Goal: Task Accomplishment & Management: Manage account settings

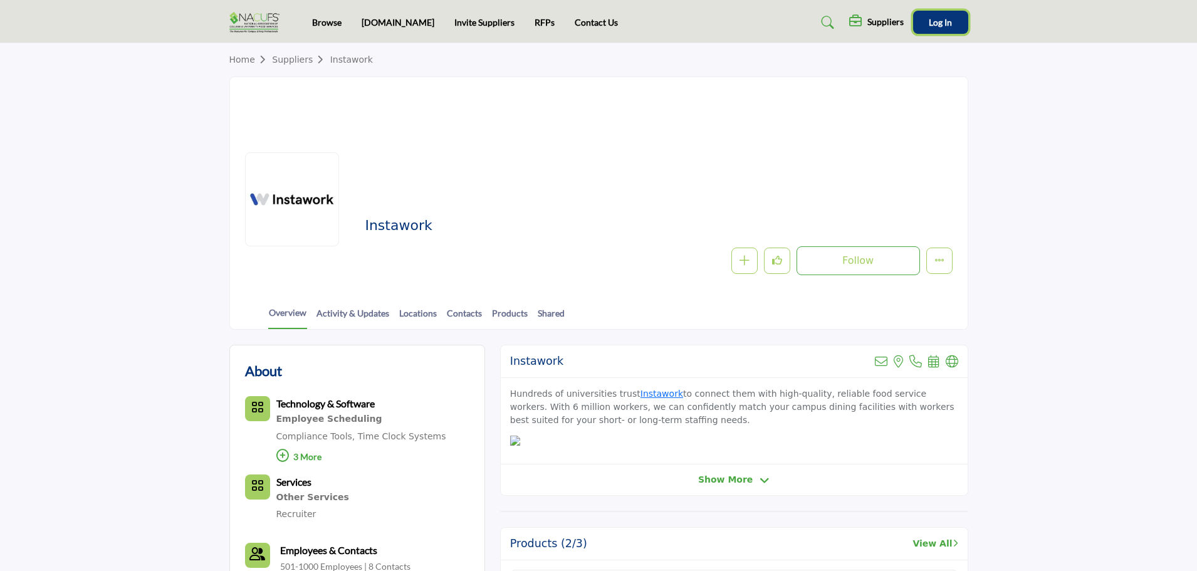
click at [927, 16] on button "Log In" at bounding box center [940, 22] width 55 height 23
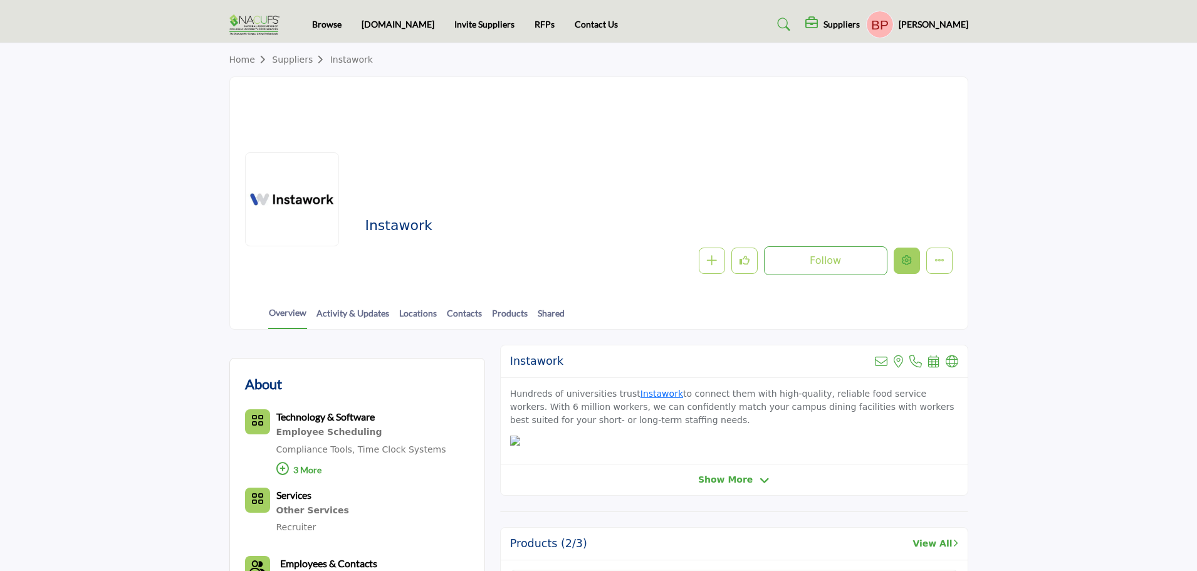
click at [911, 261] on button "Edit company" at bounding box center [906, 260] width 26 height 26
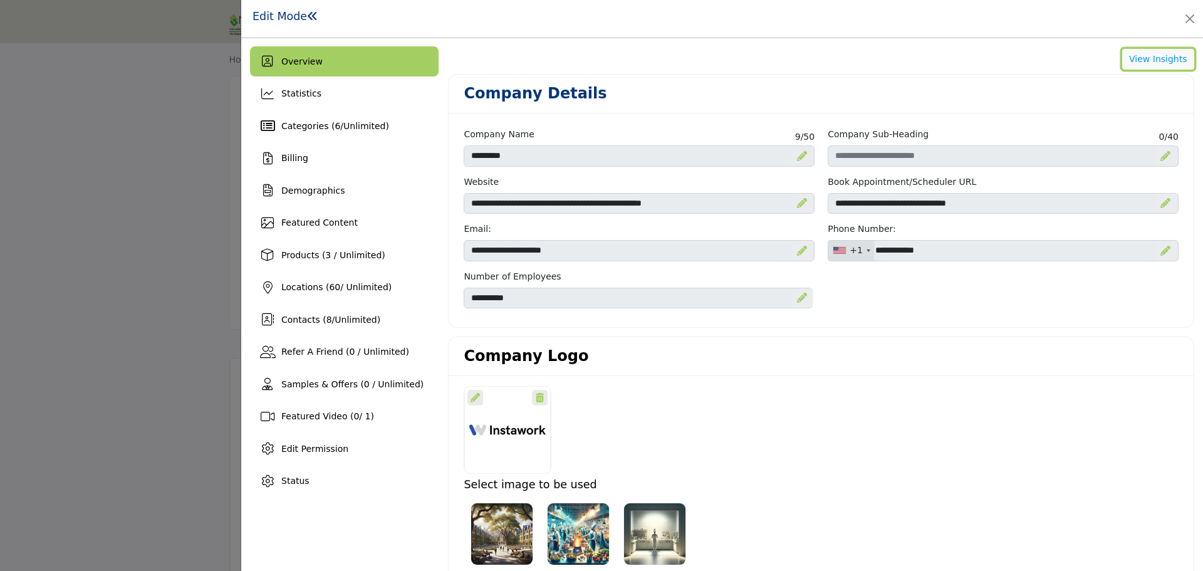
click at [1163, 56] on button "View Insights" at bounding box center [1158, 59] width 72 height 21
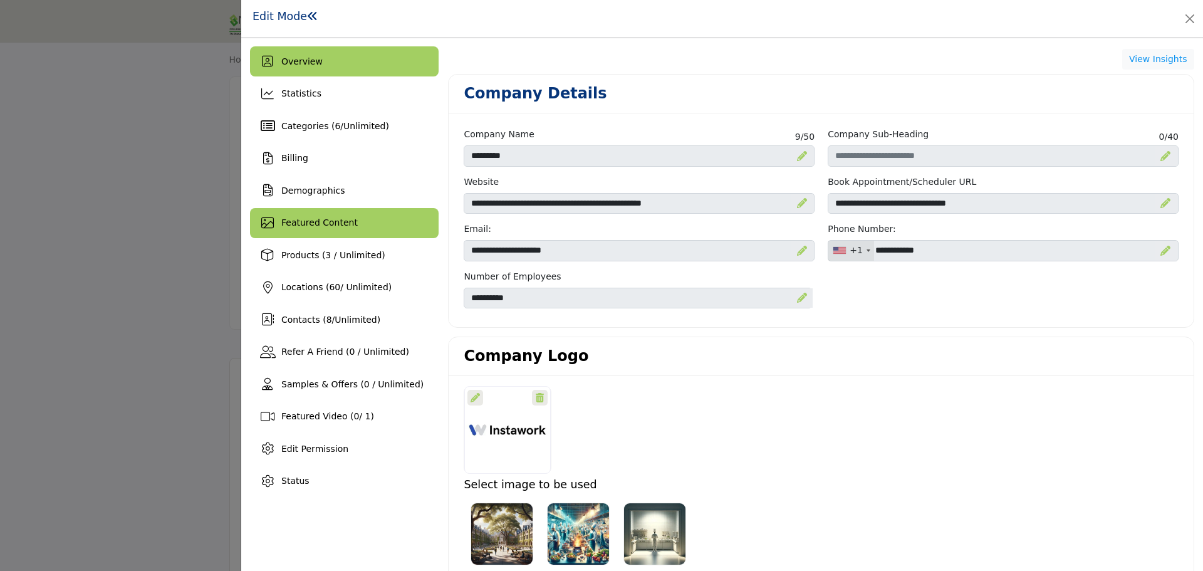
click at [399, 219] on div "Featured Content" at bounding box center [344, 223] width 189 height 30
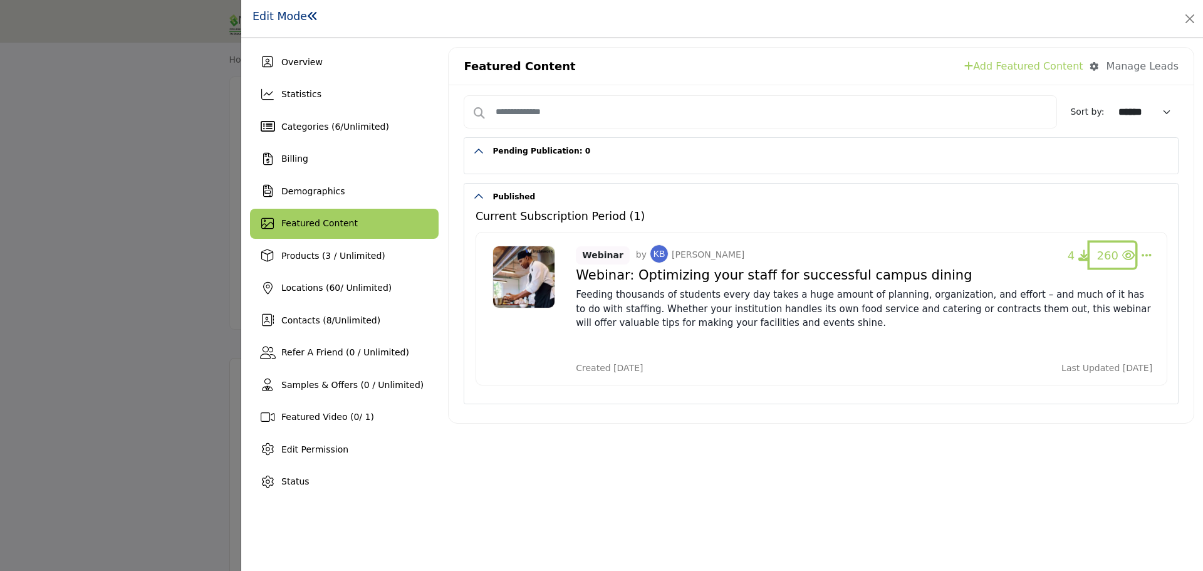
click at [1124, 255] on icon "button" at bounding box center [1128, 254] width 13 height 11
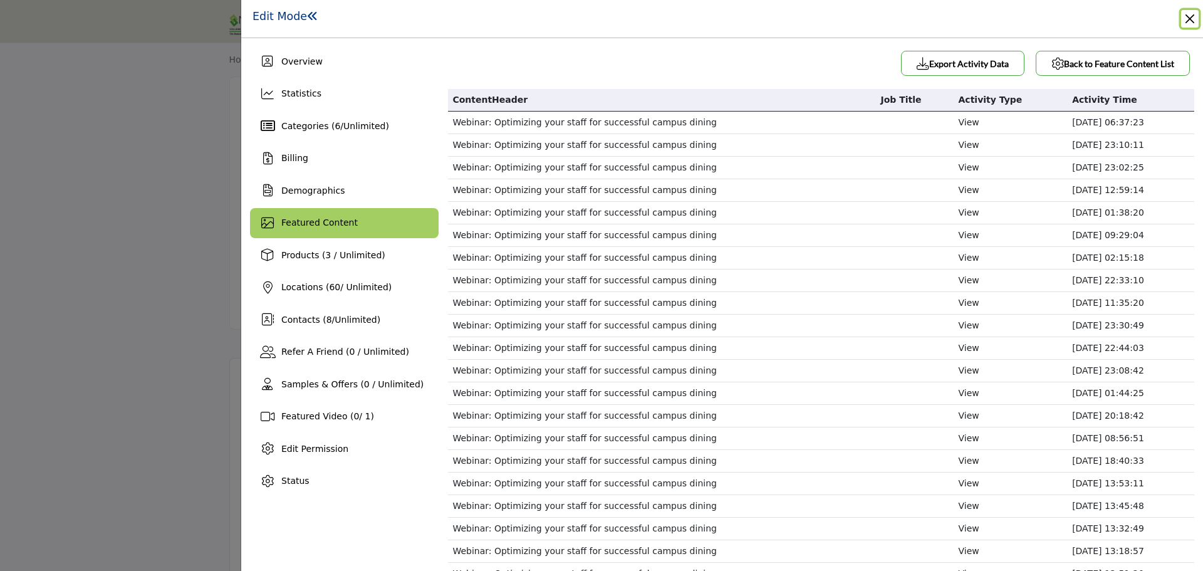
click at [1190, 19] on button "Close" at bounding box center [1190, 19] width 18 height 18
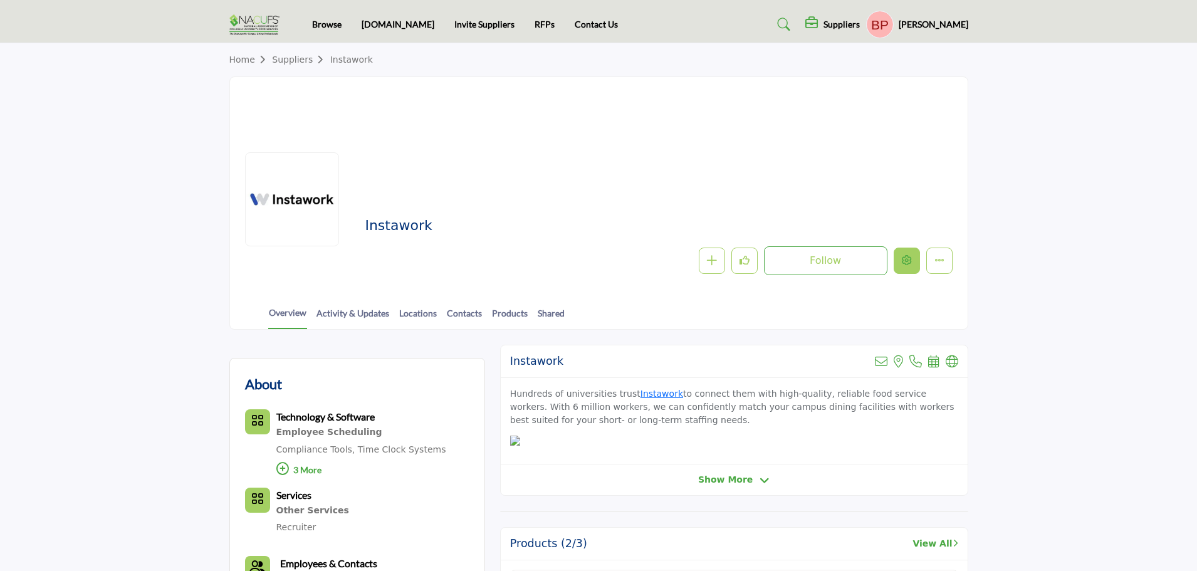
click at [906, 251] on button "Edit company" at bounding box center [906, 260] width 26 height 26
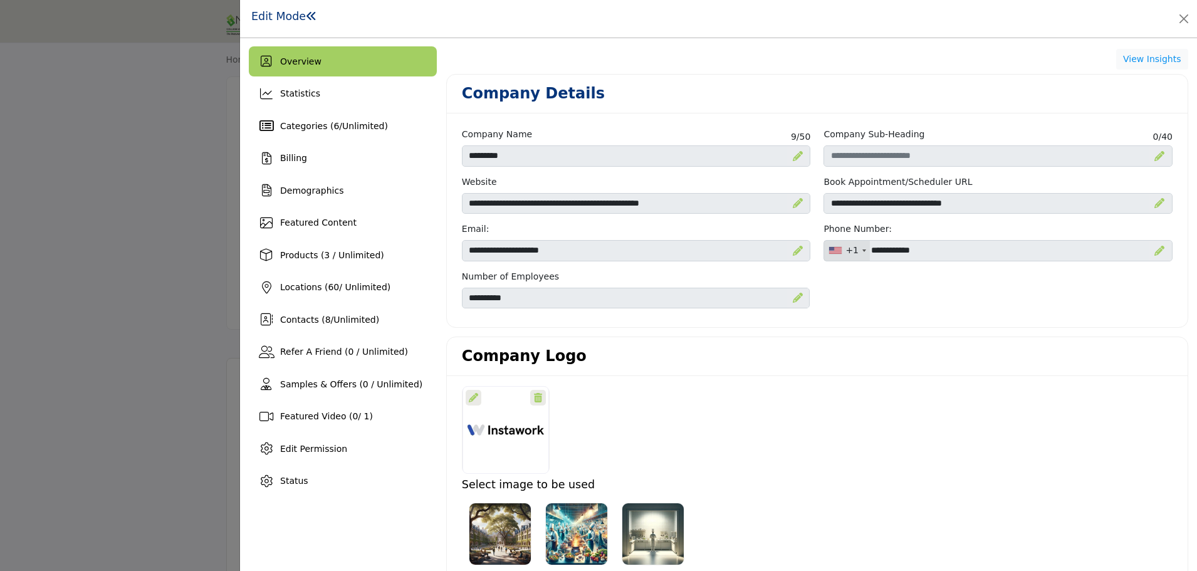
scroll to position [63, 0]
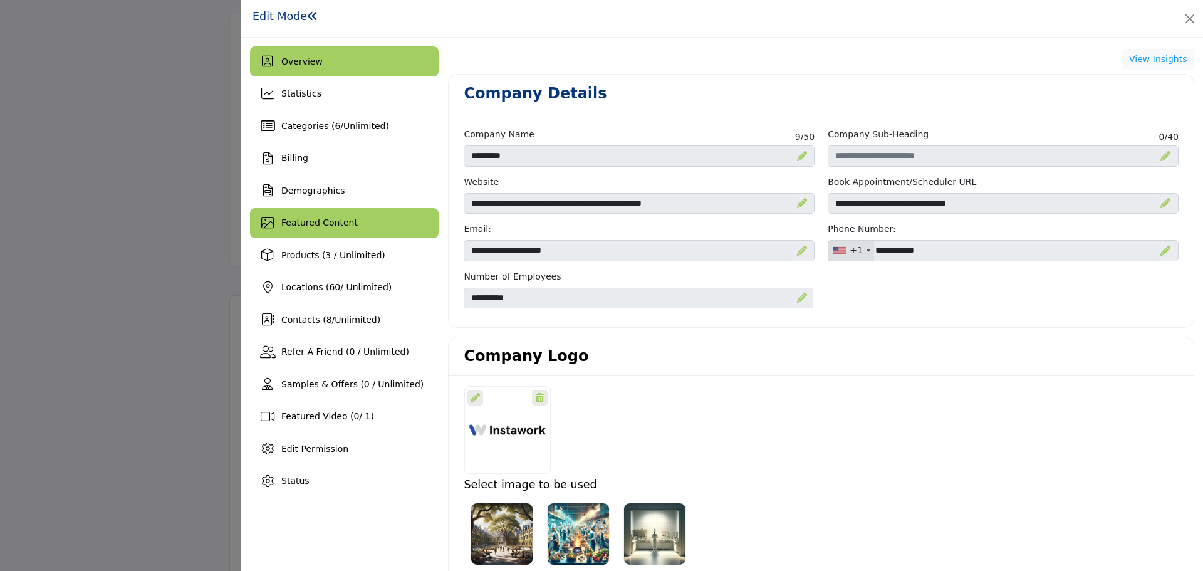
click at [361, 218] on div "Featured Content" at bounding box center [344, 223] width 189 height 30
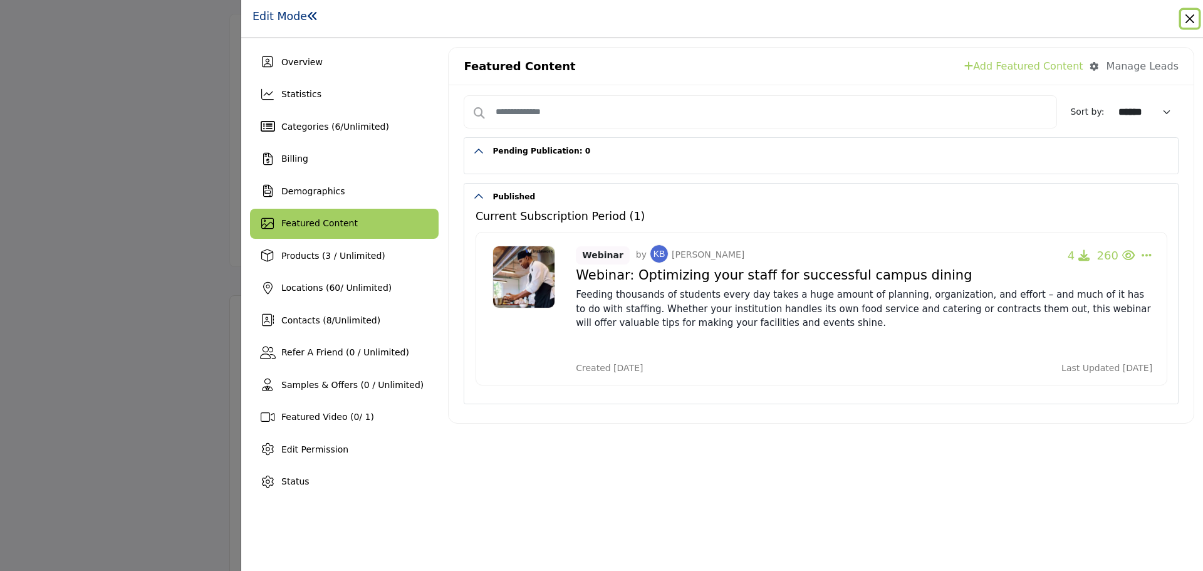
click at [1196, 23] on button "Close" at bounding box center [1190, 19] width 18 height 18
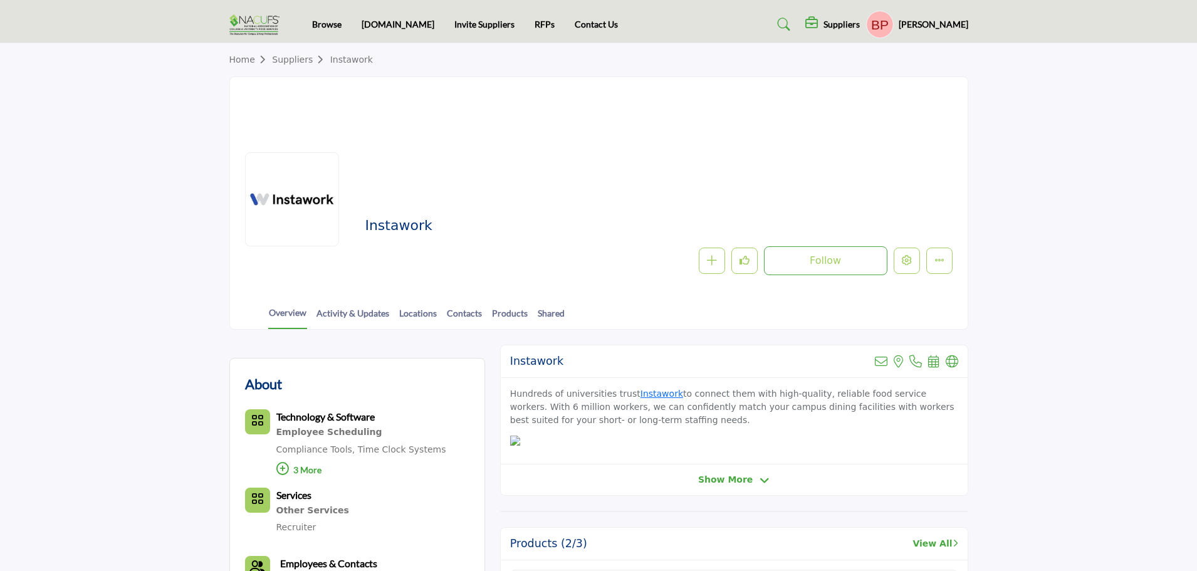
click at [841, 28] on div "Suppliers" at bounding box center [832, 24] width 55 height 15
click at [248, 59] on link "Home" at bounding box center [250, 60] width 43 height 10
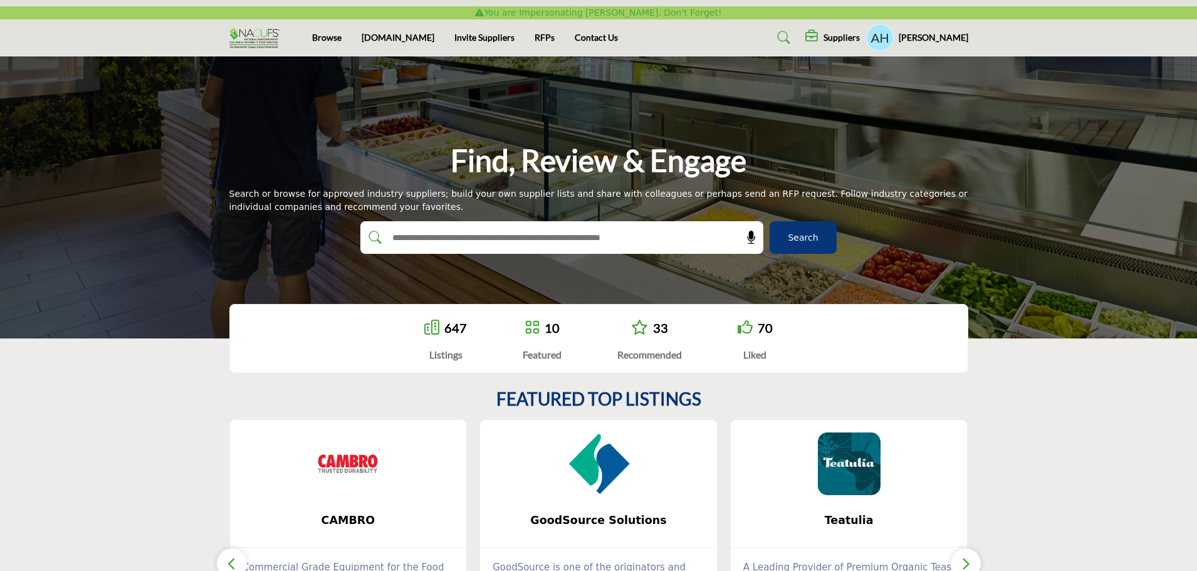
click at [849, 38] on h5 "Suppliers" at bounding box center [841, 37] width 36 height 11
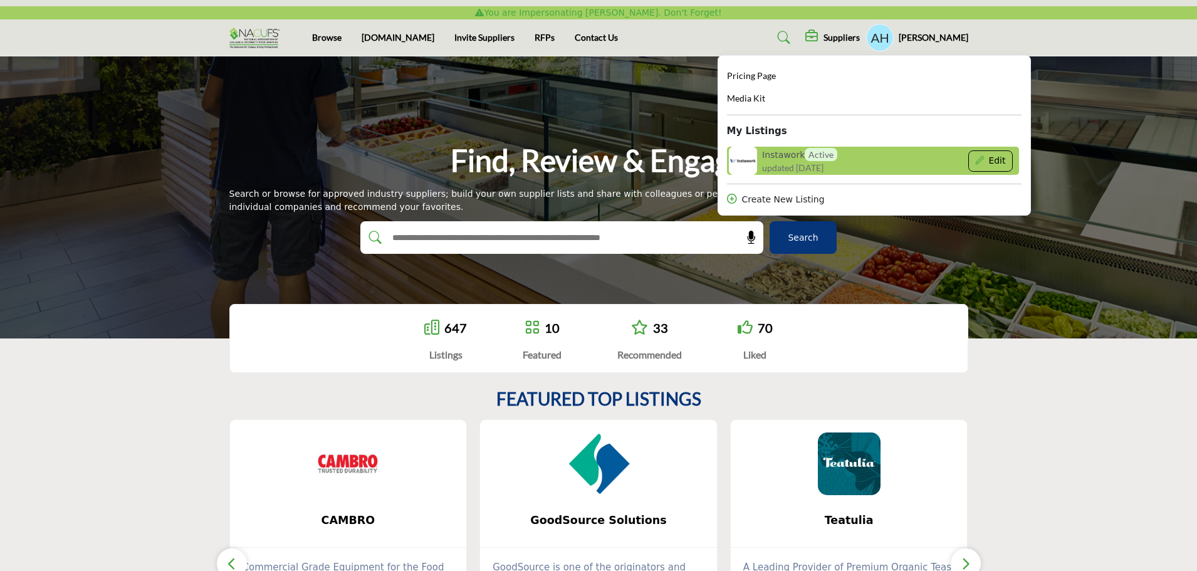
click at [997, 165] on button "Edit" at bounding box center [990, 160] width 44 height 21
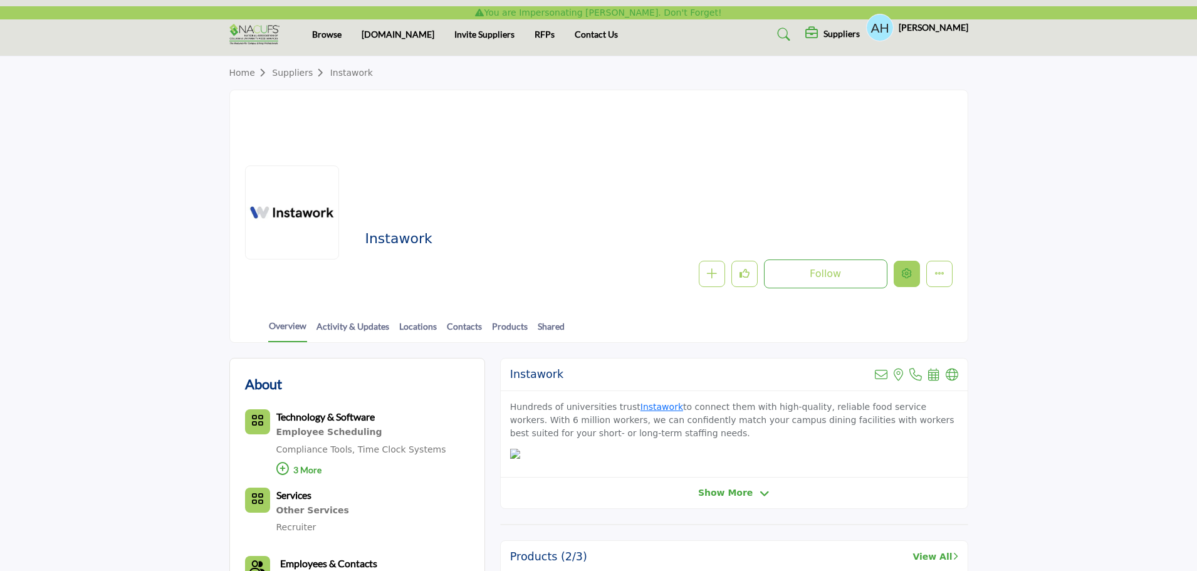
click at [906, 267] on button "Edit company" at bounding box center [906, 274] width 26 height 26
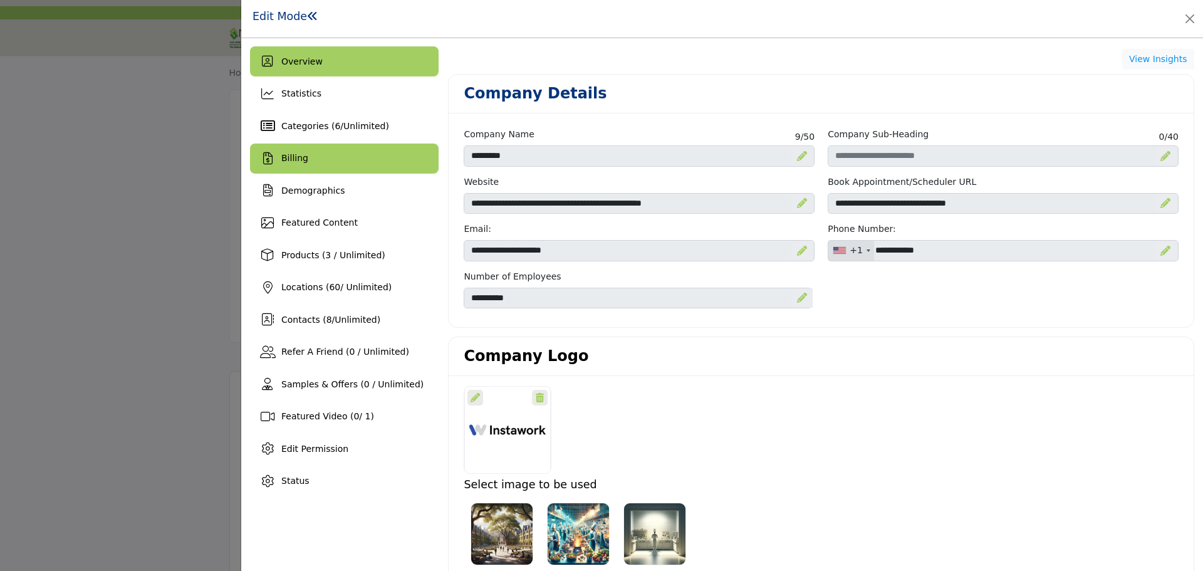
click at [326, 167] on div "Billing" at bounding box center [344, 158] width 189 height 30
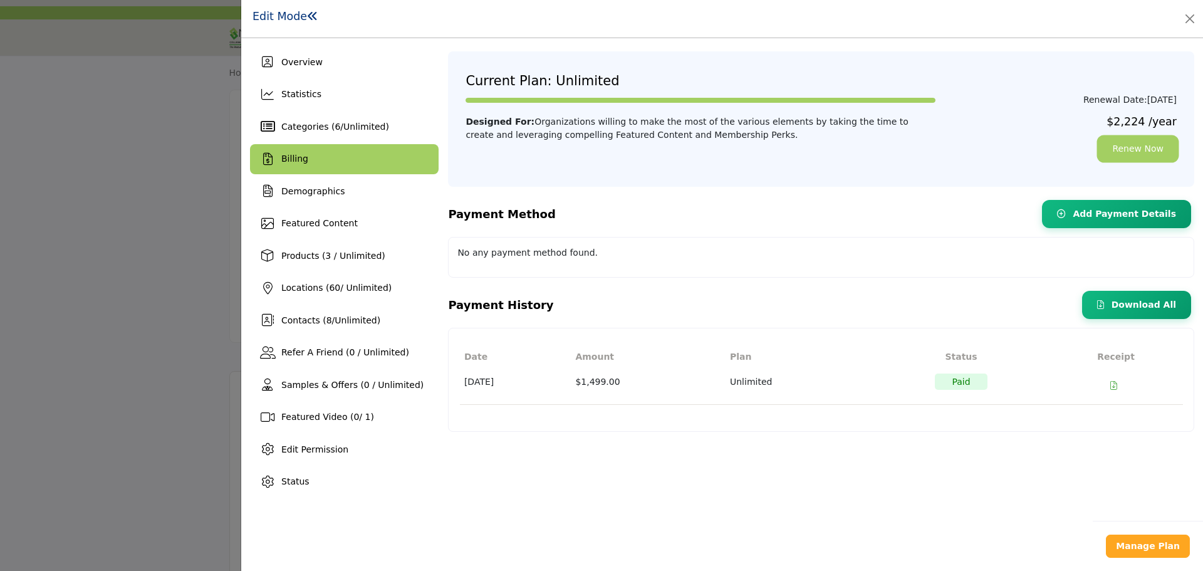
click at [1131, 147] on link "Renew Now" at bounding box center [1138, 148] width 78 height 23
